Goal: Task Accomplishment & Management: Use online tool/utility

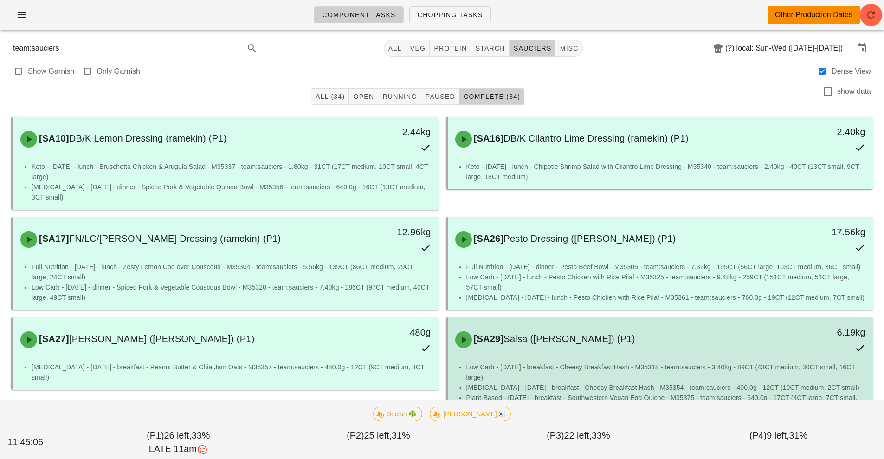
click at [450, 319] on div "[SA29] [PERSON_NAME] ([PERSON_NAME]) (P1) 6.19kg" at bounding box center [661, 339] width 422 height 41
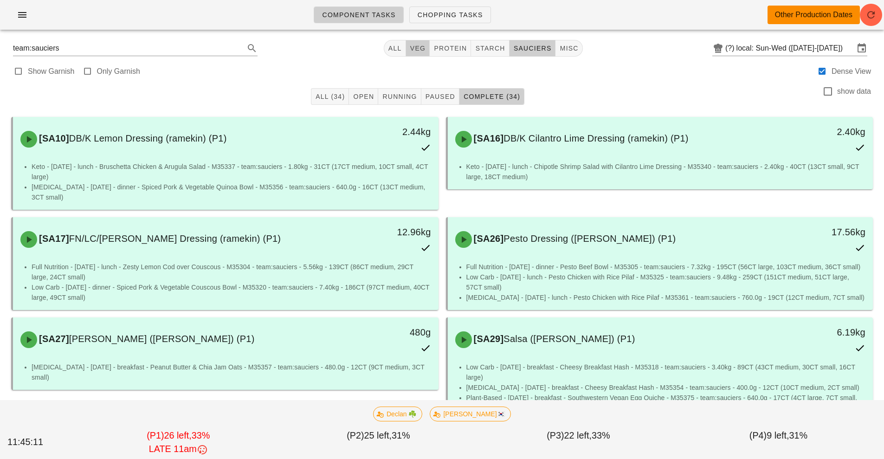
click at [416, 48] on span "veg" at bounding box center [418, 48] width 16 height 7
type input "team:veg"
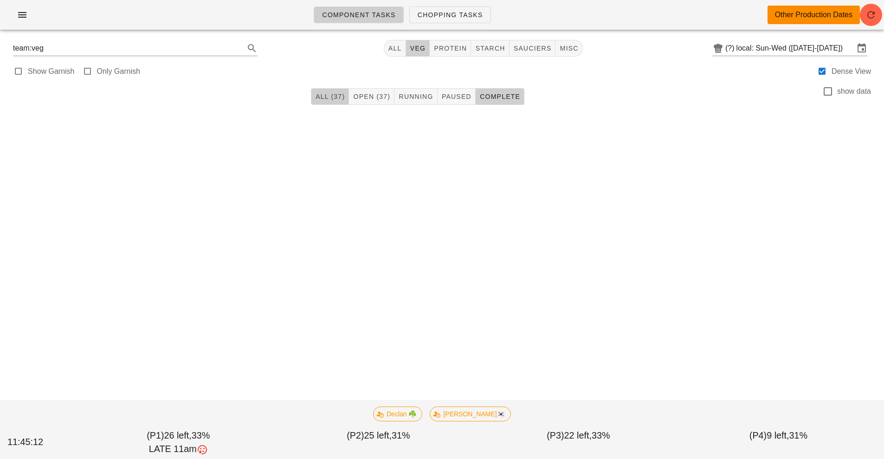
click at [330, 95] on span "All (37)" at bounding box center [330, 96] width 30 height 7
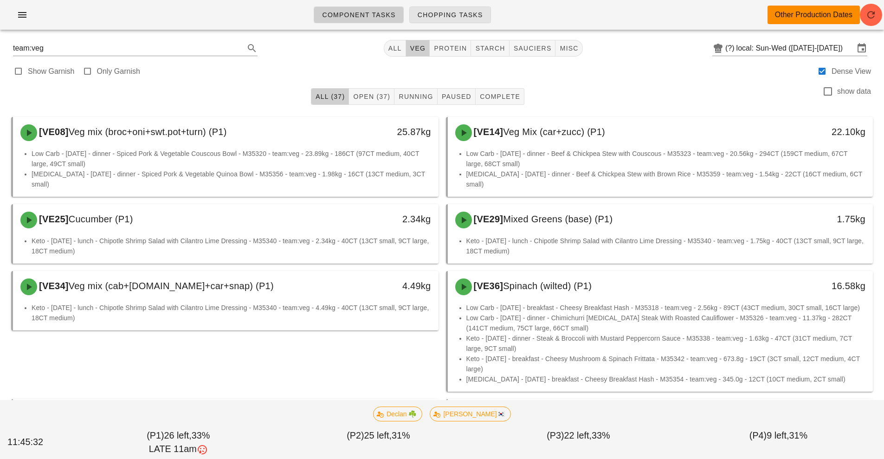
click at [424, 14] on span "Chopping Tasks" at bounding box center [450, 14] width 66 height 7
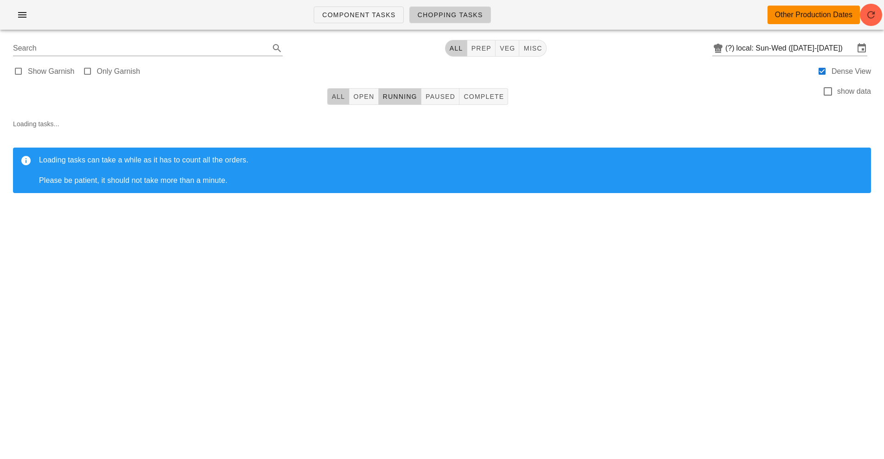
click at [334, 99] on span "All" at bounding box center [338, 96] width 14 height 7
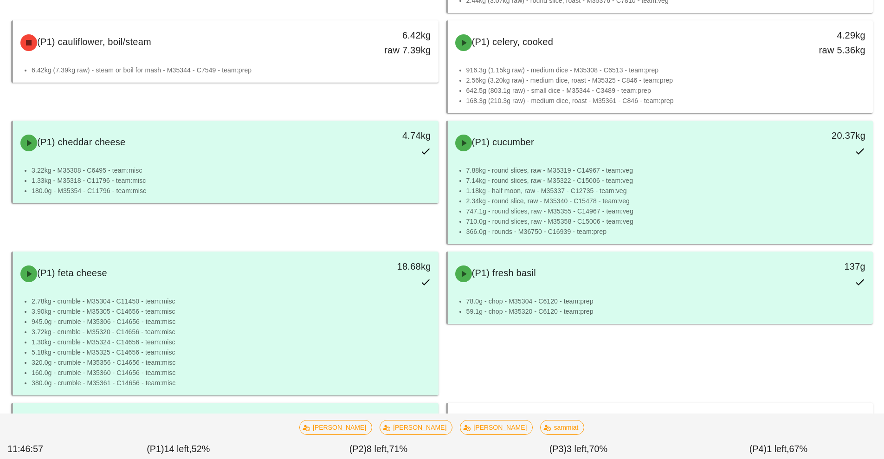
scroll to position [422, 0]
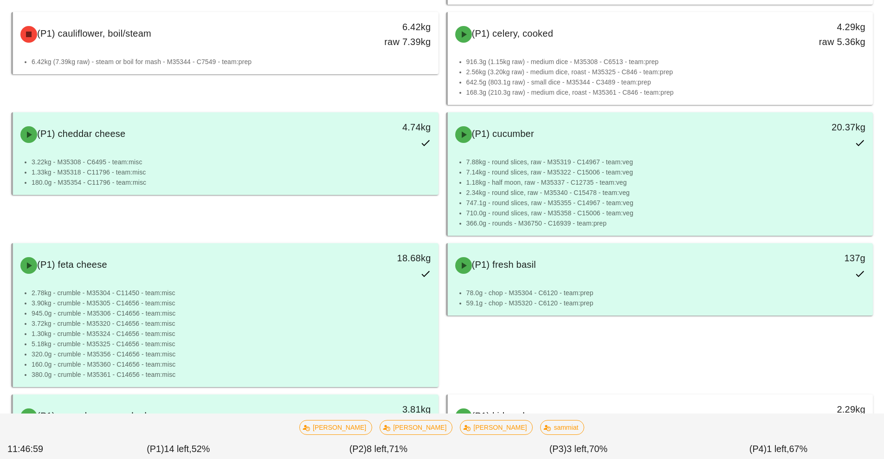
click at [349, 101] on div "(P1) cauliflower, boil/steam 6.42kg raw 7.39kg 6.42kg (7.39kg raw) - steam or b…" at bounding box center [224, 58] width 435 height 100
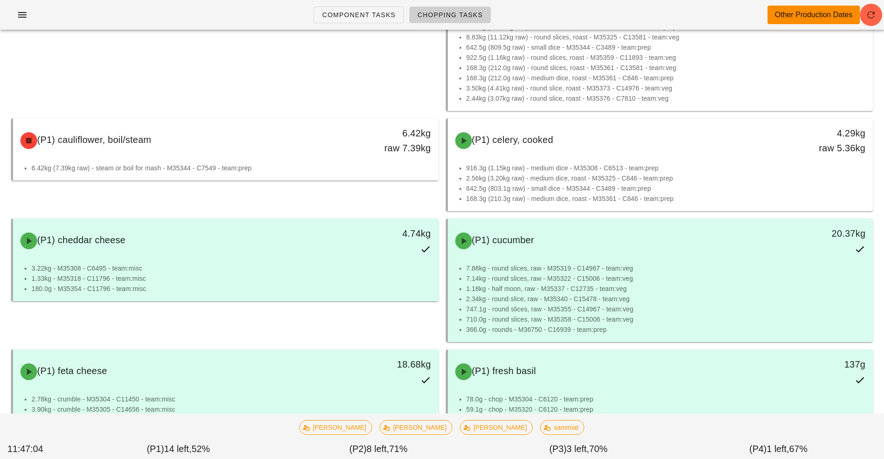
scroll to position [314, 0]
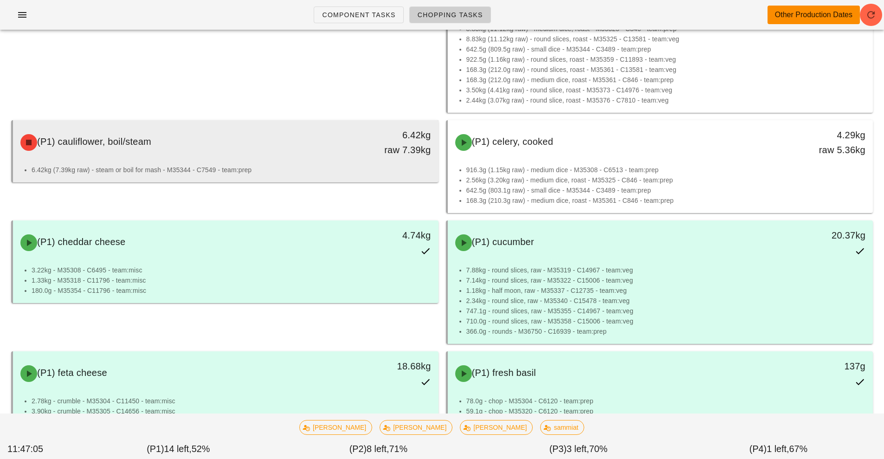
click at [256, 154] on div "(P1) cauliflower, boil/steam" at bounding box center [173, 143] width 316 height 28
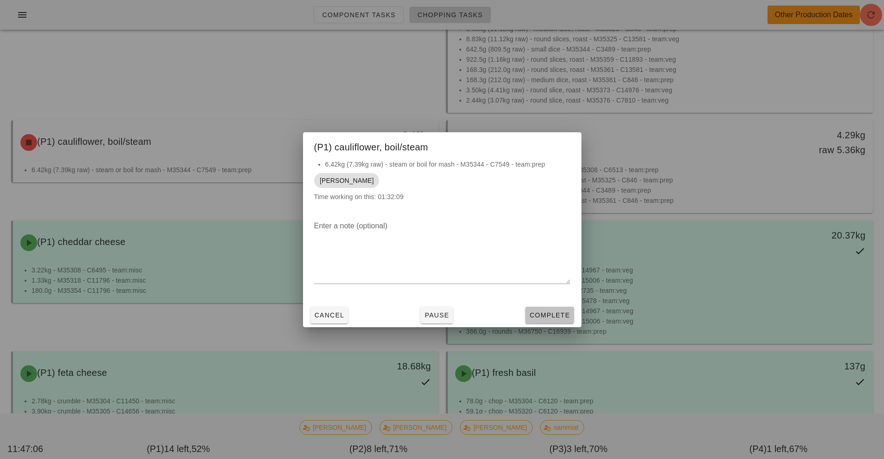
click at [572, 316] on button "Complete" at bounding box center [549, 315] width 48 height 17
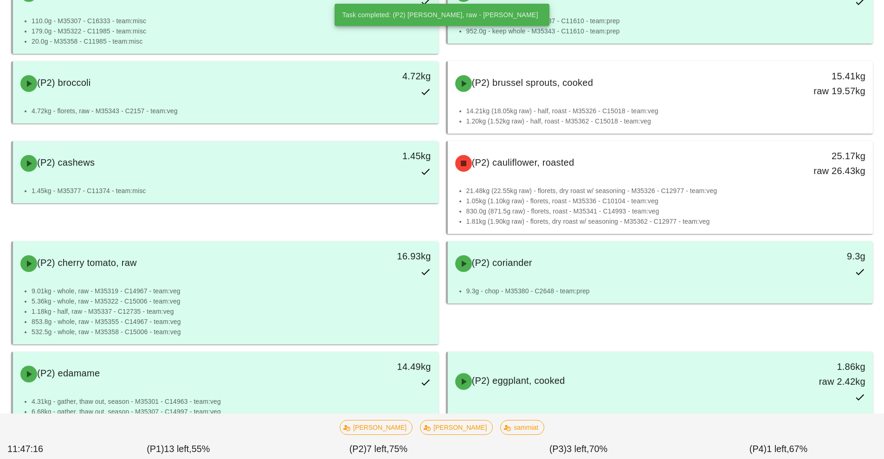
scroll to position [2538, 0]
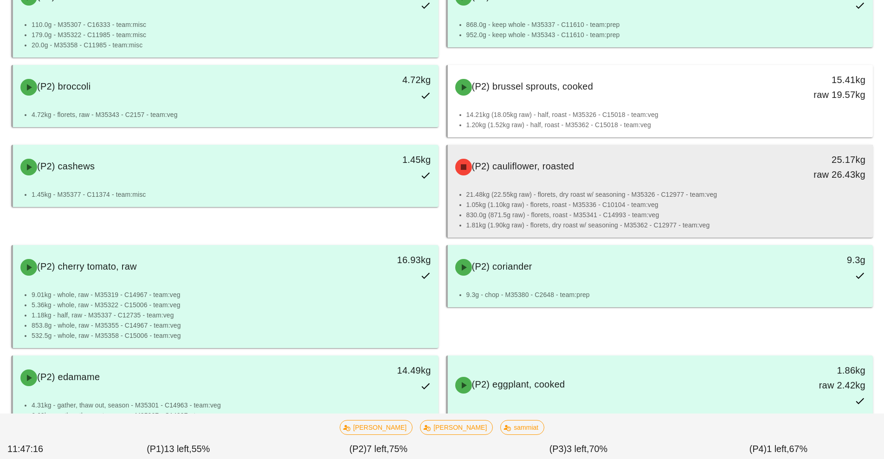
click at [593, 194] on li "21.48kg (22.55kg raw) - florets, dry roast w/ seasoning - M35326 - C12977 - tea…" at bounding box center [667, 194] width 400 height 10
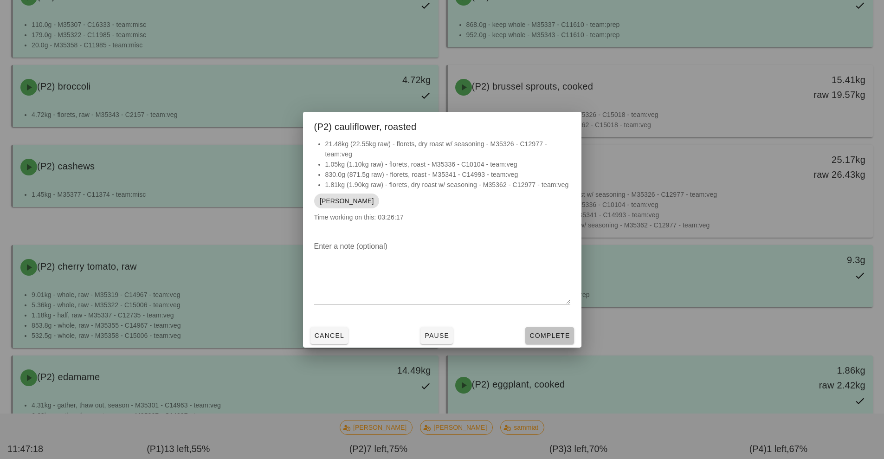
click at [554, 340] on button "Complete" at bounding box center [549, 335] width 48 height 17
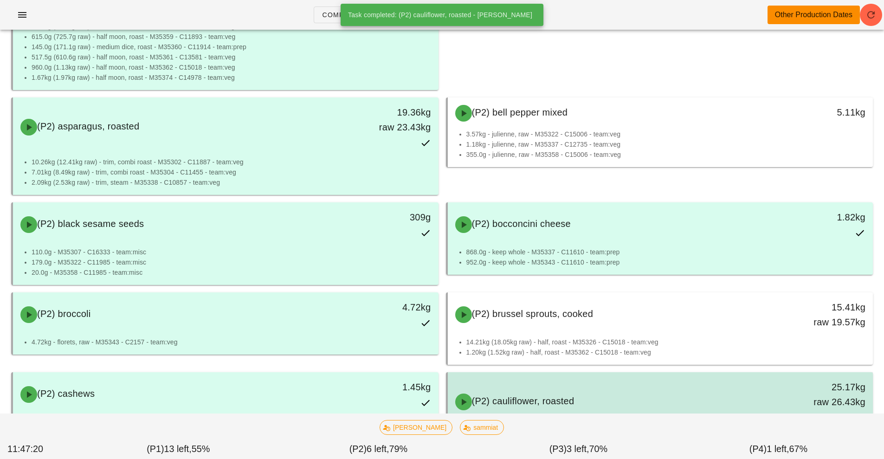
scroll to position [2300, 0]
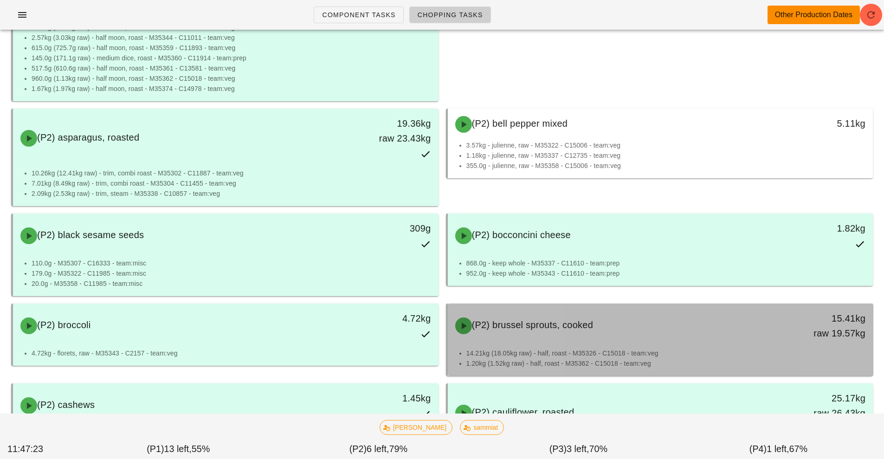
click at [665, 340] on div "(P2) brussel sprouts, cooked 15.41kg raw 19.57kg" at bounding box center [661, 325] width 422 height 41
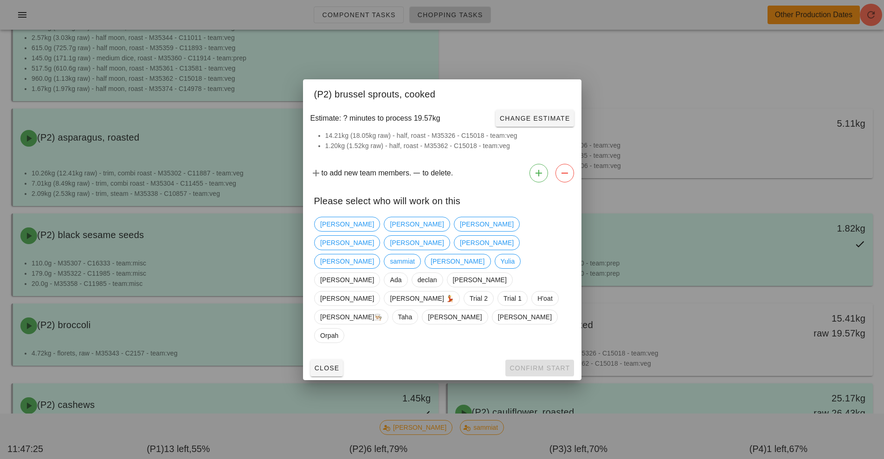
click at [677, 57] on div at bounding box center [442, 229] width 884 height 459
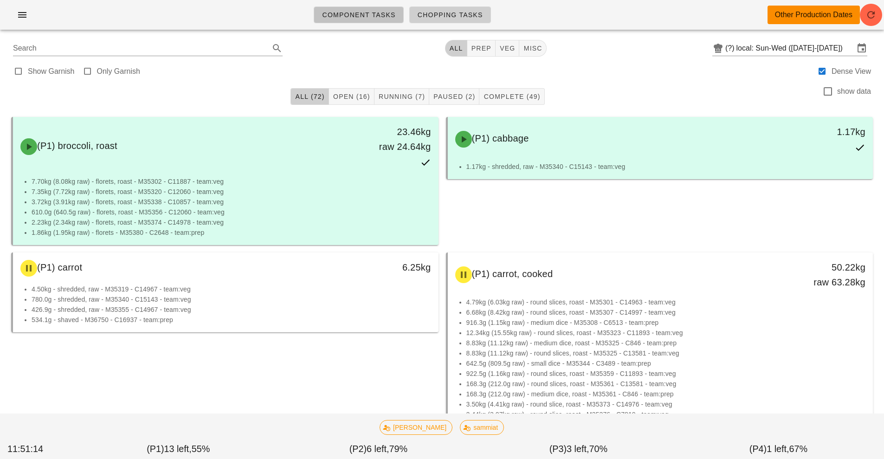
click at [363, 21] on link "Component Tasks" at bounding box center [359, 14] width 90 height 17
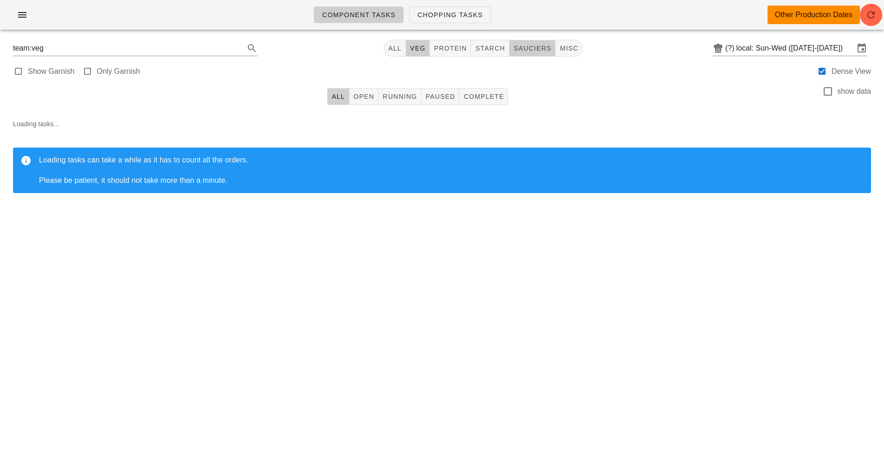
click at [531, 49] on span "sauciers" at bounding box center [532, 48] width 39 height 7
type input "team:sauciers"
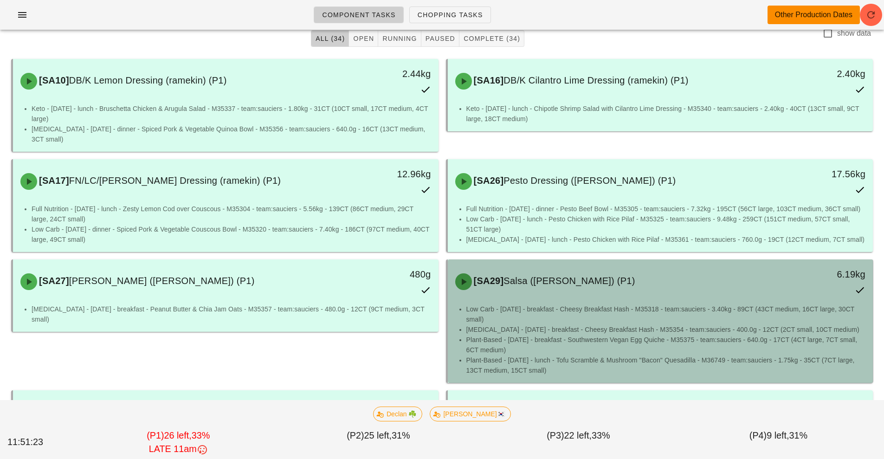
scroll to position [56, 0]
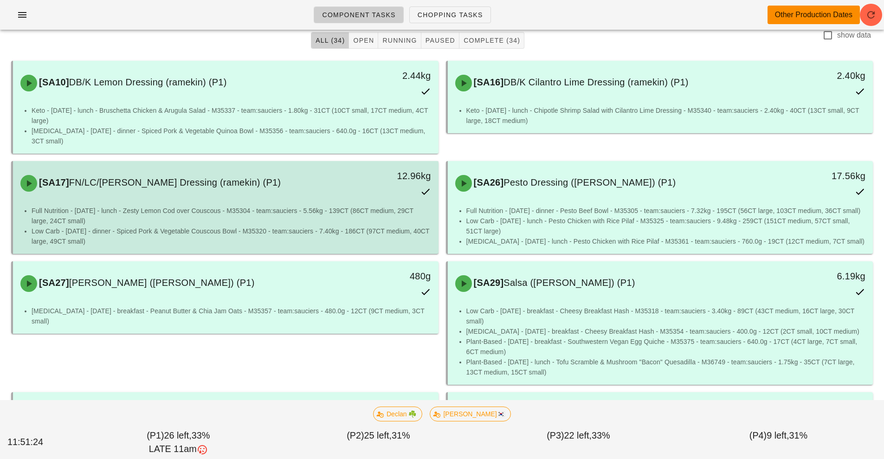
click at [186, 202] on div "[SA17] FN/LC/[PERSON_NAME] Dressing (ramekin) (P1) 12.96kg" at bounding box center [226, 183] width 422 height 41
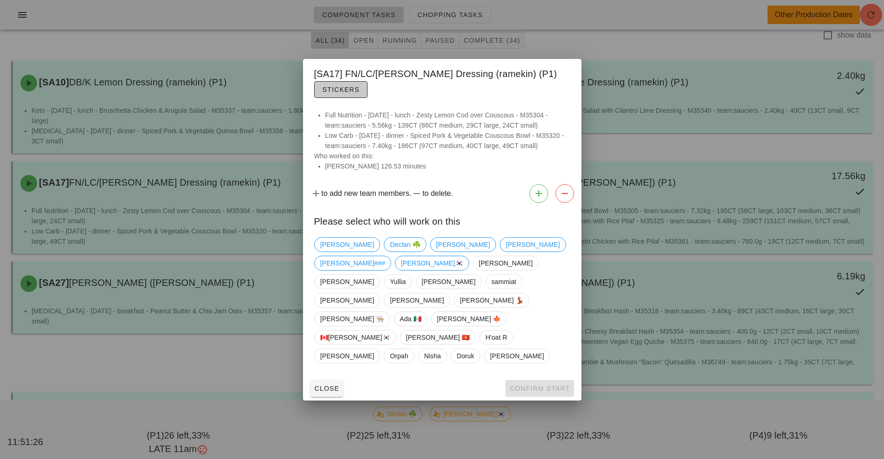
click at [334, 93] on span "Stickers" at bounding box center [341, 89] width 38 height 7
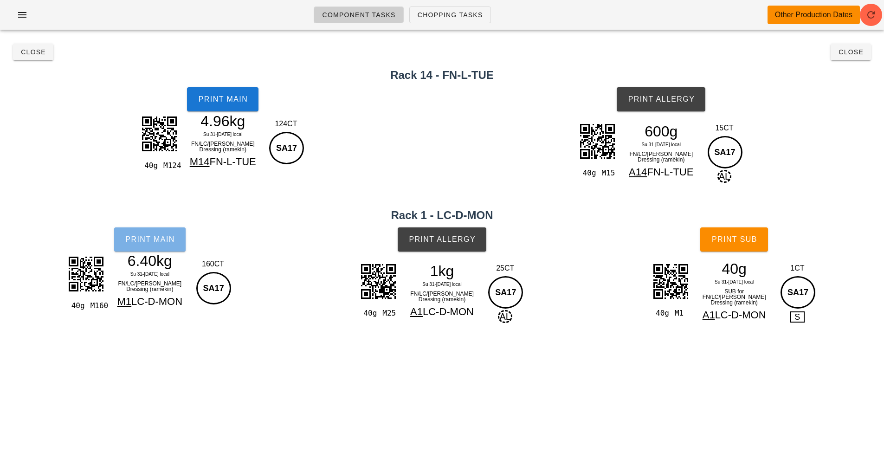
click at [151, 246] on button "Print Main" at bounding box center [149, 239] width 71 height 24
click at [849, 53] on span "Close" at bounding box center [851, 51] width 26 height 7
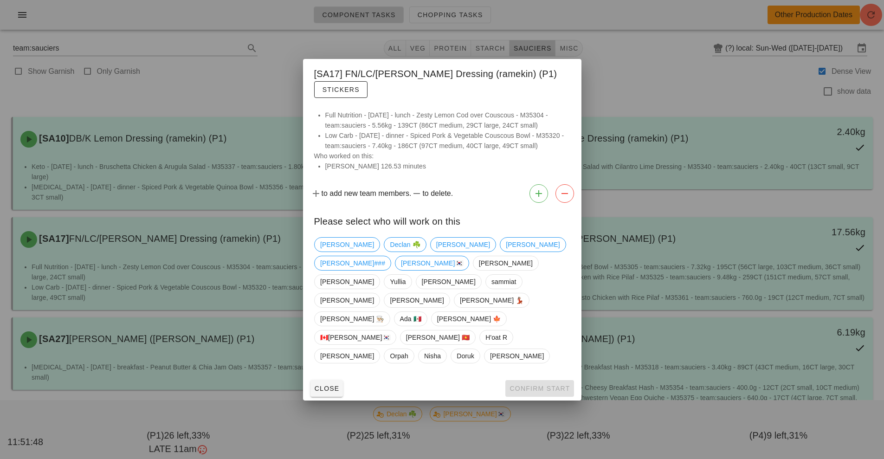
click at [616, 85] on div at bounding box center [442, 229] width 884 height 459
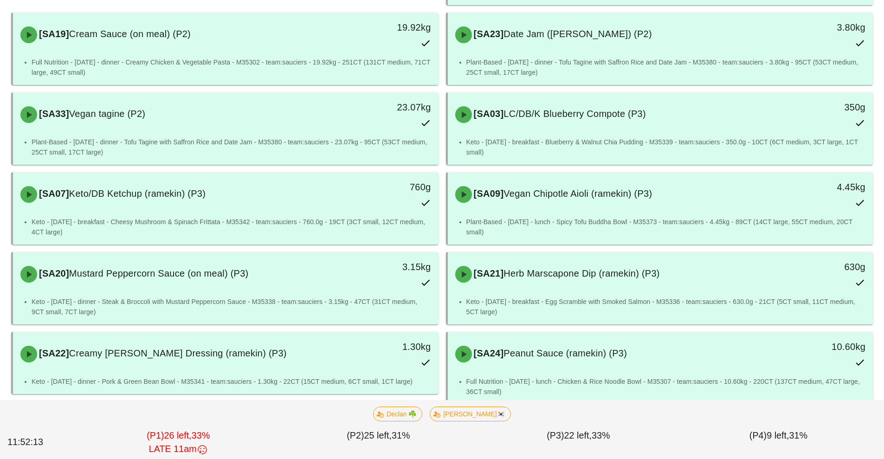
scroll to position [897, 0]
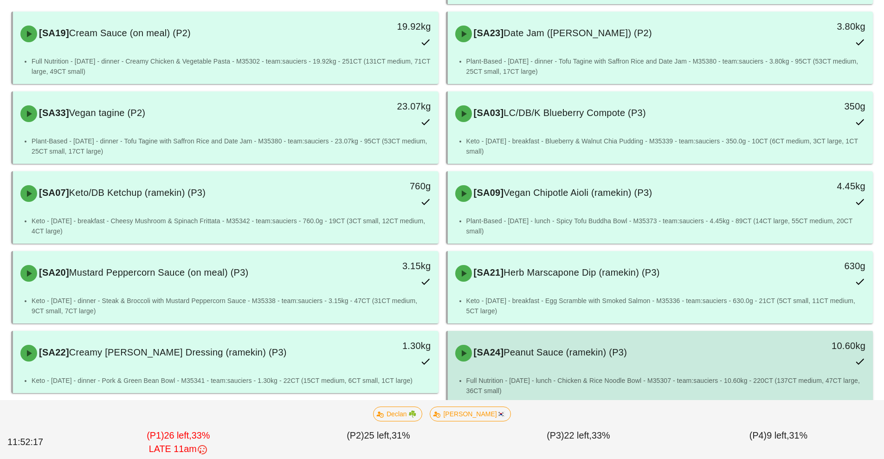
click at [609, 356] on div "[SA24] Peanut Sauce (ramekin) (P3)" at bounding box center [608, 353] width 316 height 28
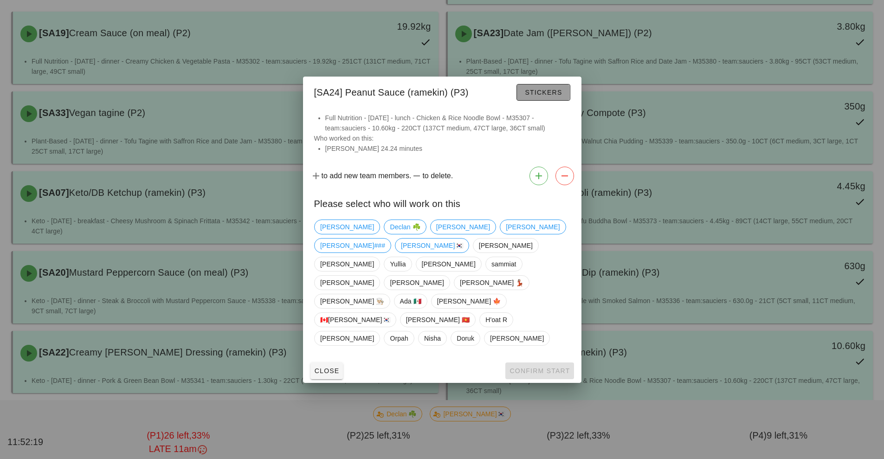
click at [549, 101] on button "Stickers" at bounding box center [543, 92] width 53 height 17
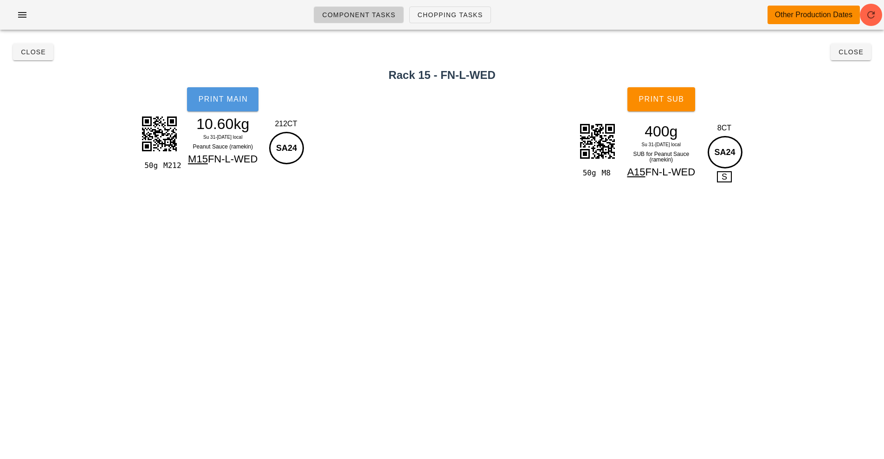
click at [229, 104] on button "Print Main" at bounding box center [222, 99] width 71 height 24
click at [235, 104] on button "Print Main" at bounding box center [222, 99] width 71 height 24
